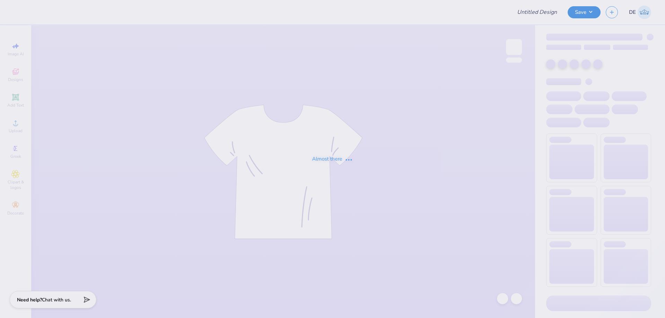
type input "49er Intensive Transition Program"
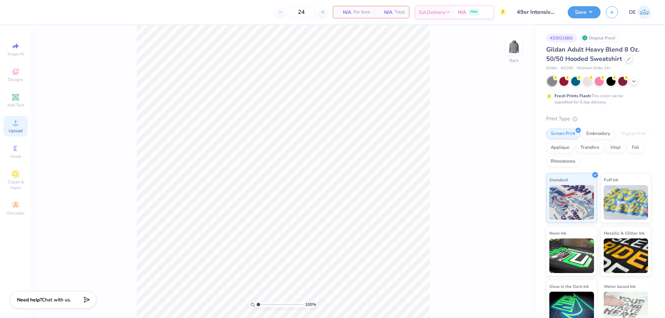
click at [12, 124] on icon at bounding box center [15, 123] width 8 height 8
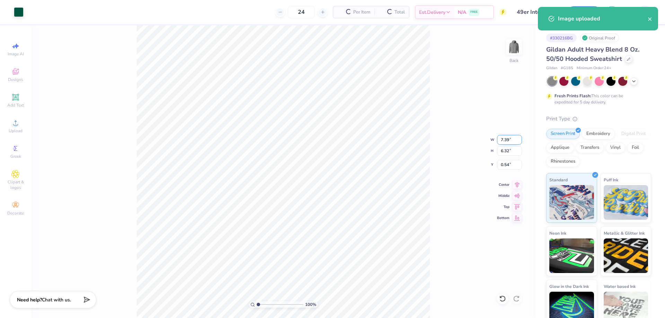
click at [500, 141] on input "7.39" at bounding box center [509, 140] width 25 height 10
type input "7.00"
type input "5.98"
click at [510, 163] on input "0.70" at bounding box center [509, 165] width 25 height 10
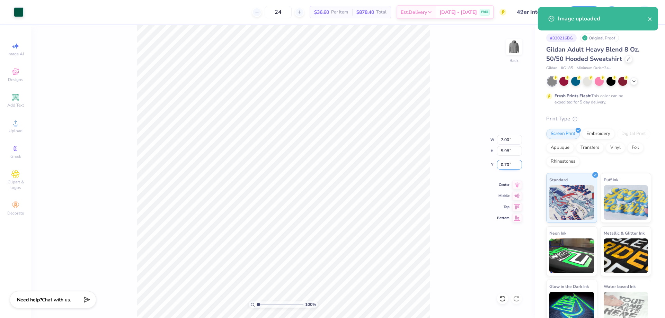
click at [510, 163] on input "0.70" at bounding box center [509, 165] width 25 height 10
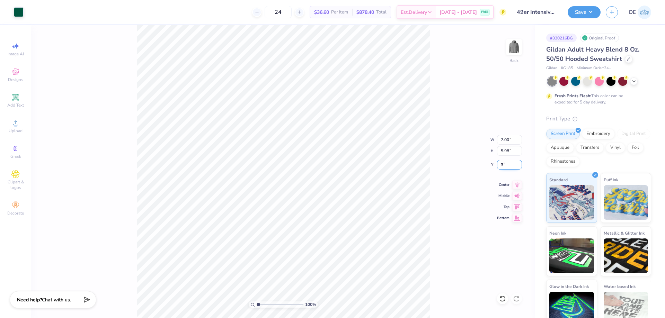
type input "3.00"
click at [583, 10] on button "Save" at bounding box center [584, 11] width 33 height 12
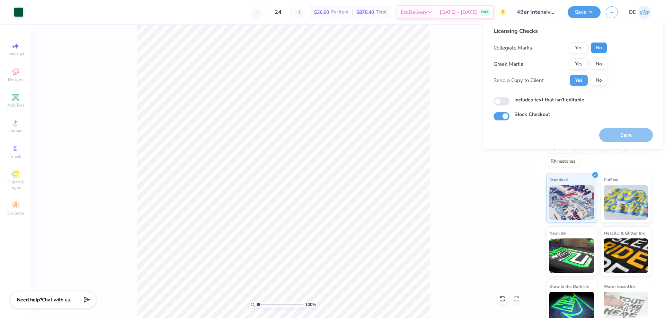
click at [601, 49] on button "No" at bounding box center [599, 47] width 17 height 11
click at [589, 51] on div "Yes No" at bounding box center [588, 47] width 37 height 11
click at [580, 52] on button "Yes" at bounding box center [579, 47] width 18 height 11
click at [592, 64] on button "No" at bounding box center [599, 64] width 17 height 11
click at [639, 134] on button "Save" at bounding box center [626, 135] width 54 height 14
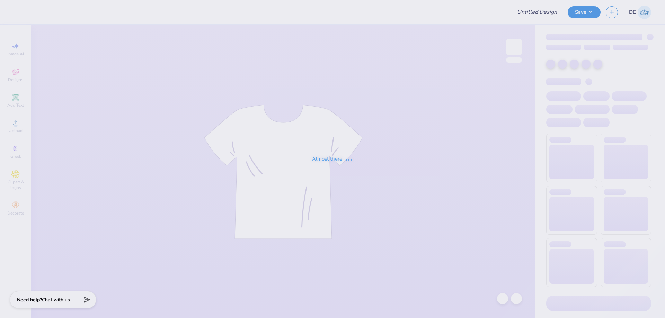
type input "Elysha Richman : Dance studio"
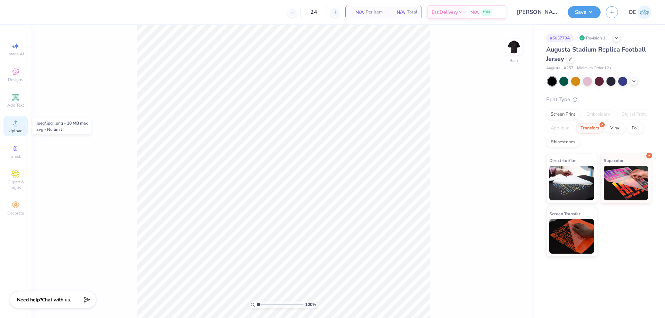
click at [11, 125] on div "Upload" at bounding box center [15, 126] width 24 height 20
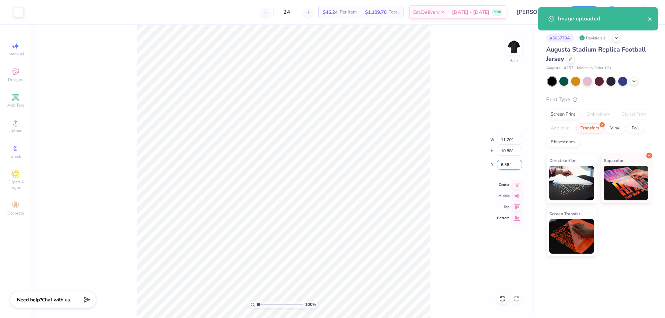
click at [506, 167] on input "6.56" at bounding box center [509, 165] width 25 height 10
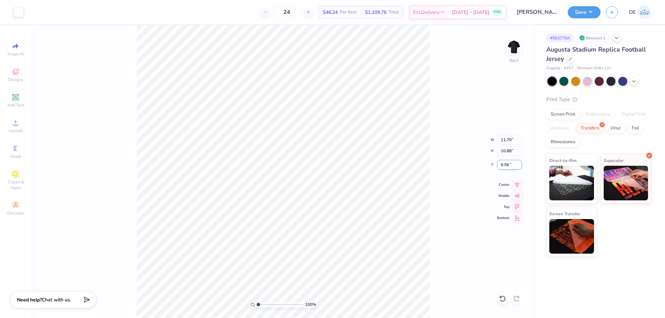
click at [503, 165] on input "6.56" at bounding box center [509, 165] width 25 height 10
type input "2.00"
click at [584, 11] on button "Save" at bounding box center [584, 11] width 33 height 12
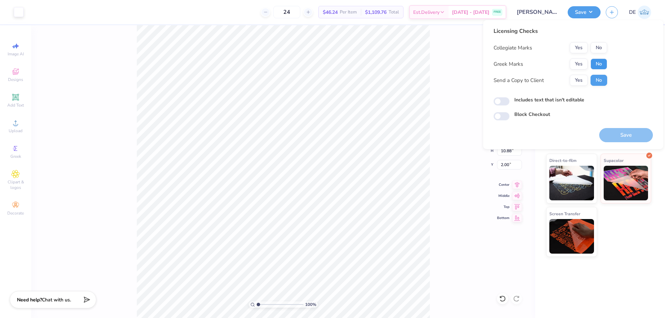
click at [599, 60] on button "No" at bounding box center [599, 64] width 17 height 11
click at [597, 52] on button "No" at bounding box center [599, 47] width 17 height 11
click at [616, 135] on button "Save" at bounding box center [626, 135] width 54 height 14
click at [628, 259] on div "# 503779A Revision 1 Augusta Stadium Replica Football Jersey Augusta # 257 Mini…" at bounding box center [600, 171] width 130 height 293
